Goal: Information Seeking & Learning: Learn about a topic

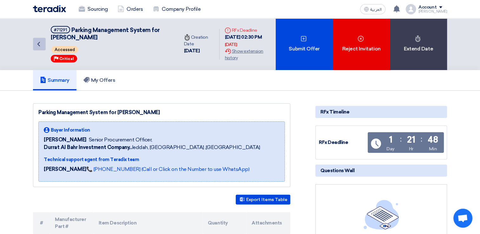
click at [38, 44] on icon "Back" at bounding box center [39, 44] width 8 height 8
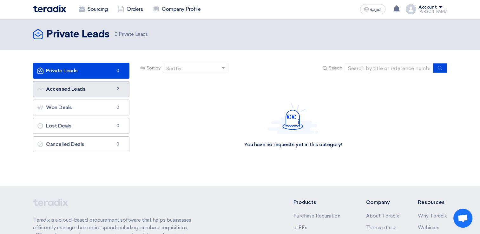
click at [81, 89] on link "Accessed Leads Accessed Leads 2" at bounding box center [81, 89] width 96 height 16
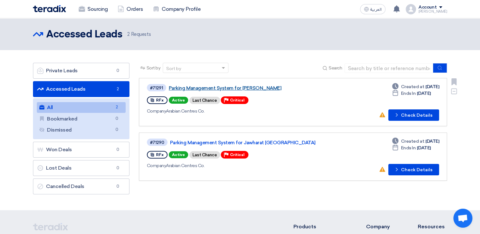
click at [222, 87] on link "Parking Management System for [PERSON_NAME]" at bounding box center [248, 88] width 159 height 6
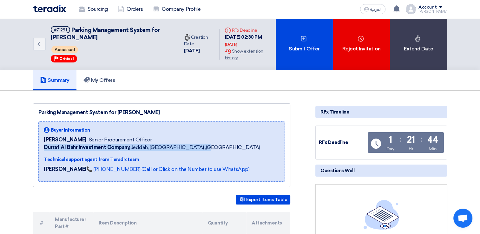
drag, startPoint x: 44, startPoint y: 147, endPoint x: 200, endPoint y: 147, distance: 156.3
click at [200, 147] on div "Durrat [PERSON_NAME] Investment Company, [GEOGRAPHIC_DATA], [GEOGRAPHIC_DATA] ,…" at bounding box center [152, 148] width 216 height 8
copy span "Durrat [PERSON_NAME] Investment Company, [GEOGRAPHIC_DATA], [GEOGRAPHIC_DATA] ,…"
click at [38, 45] on icon "Back" at bounding box center [39, 44] width 8 height 8
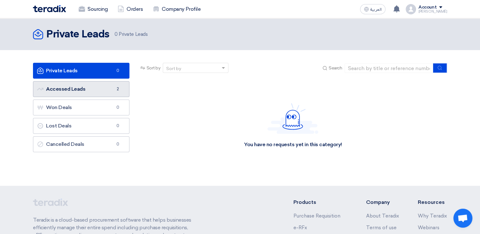
click at [92, 84] on link "Accessed Leads Accessed Leads 2" at bounding box center [81, 89] width 96 height 16
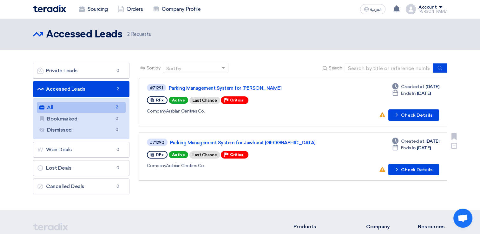
click at [154, 154] on div "RFx" at bounding box center [157, 155] width 21 height 8
drag, startPoint x: 147, startPoint y: 164, endPoint x: 213, endPoint y: 163, distance: 66.3
click at [213, 163] on div "Company Arabian Centres Co." at bounding box center [238, 165] width 183 height 7
copy div "Company Arabian Centres Co."
click at [196, 86] on link "Parking Management System for [PERSON_NAME]" at bounding box center [248, 88] width 159 height 6
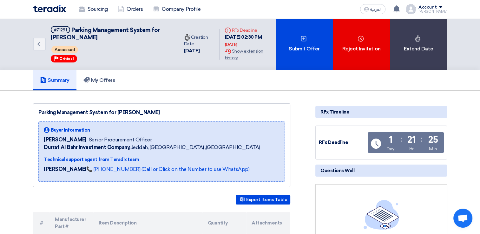
click at [60, 130] on span "Buyer Information" at bounding box center [70, 130] width 39 height 7
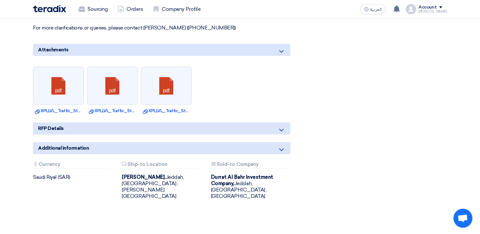
scroll to position [476, 0]
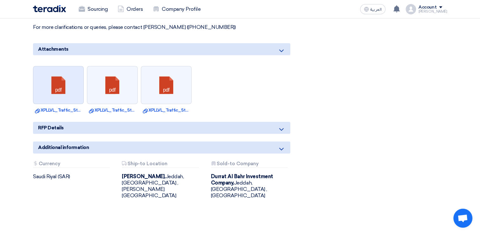
click at [60, 87] on link at bounding box center [58, 85] width 51 height 38
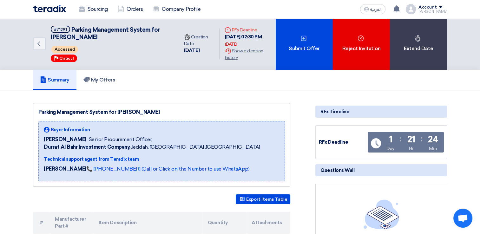
scroll to position [0, 0]
